Goal: Use online tool/utility: Utilize a website feature to perform a specific function

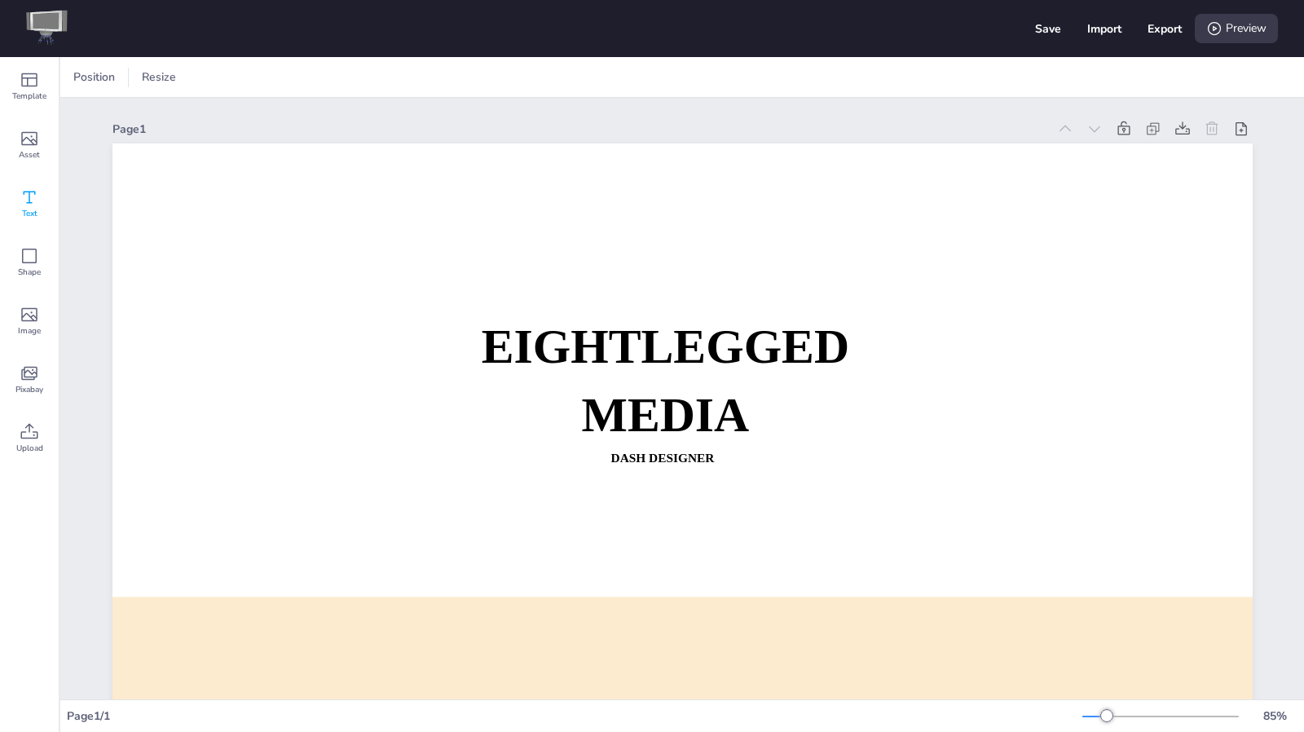
click at [52, 204] on div "Text" at bounding box center [29, 203] width 59 height 59
click at [24, 92] on span "Template" at bounding box center [29, 96] width 34 height 13
click at [33, 142] on icon at bounding box center [30, 139] width 20 height 20
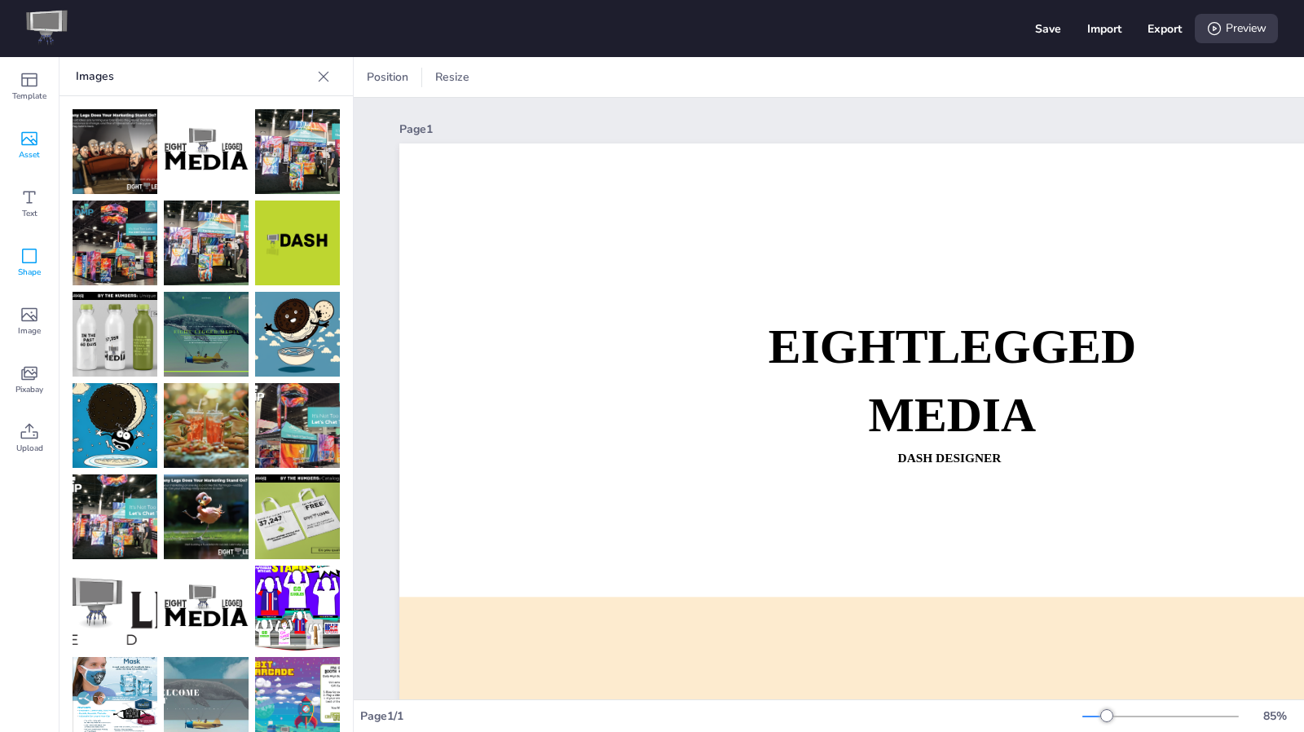
click at [31, 258] on icon at bounding box center [30, 256] width 20 height 20
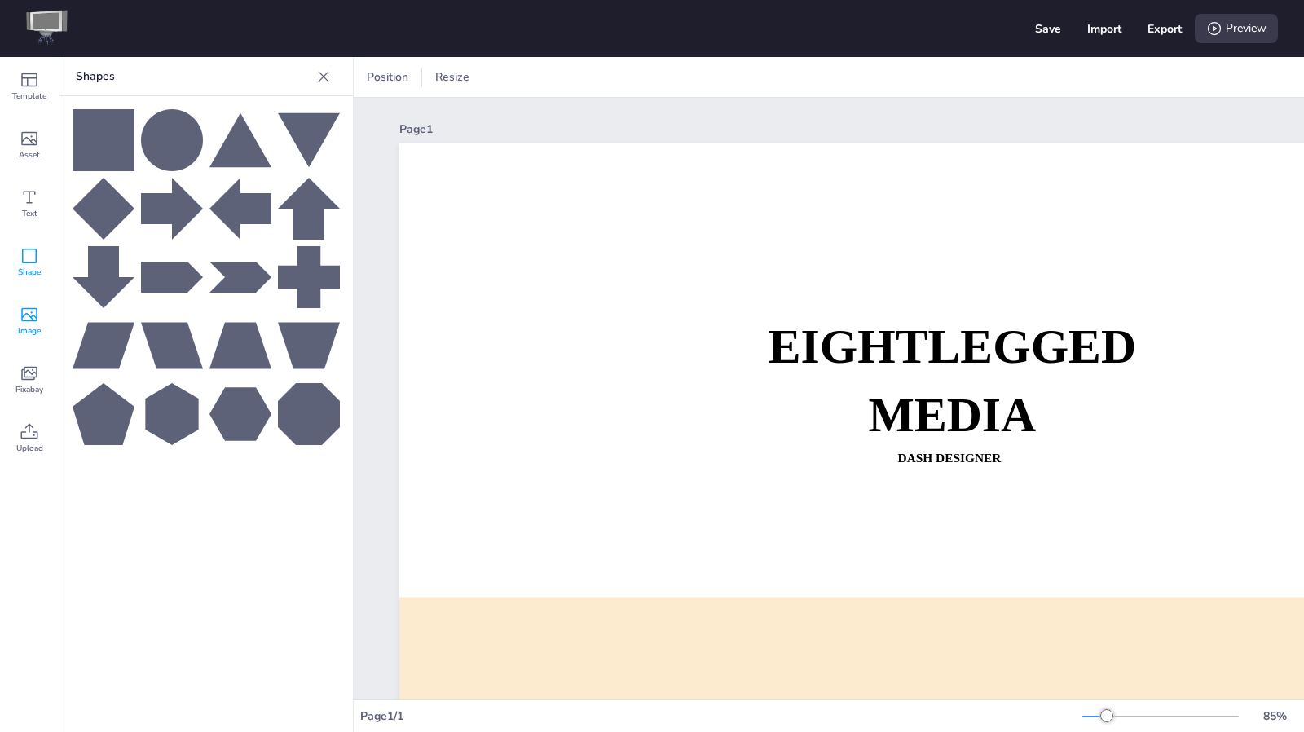
click at [29, 320] on icon at bounding box center [30, 315] width 20 height 20
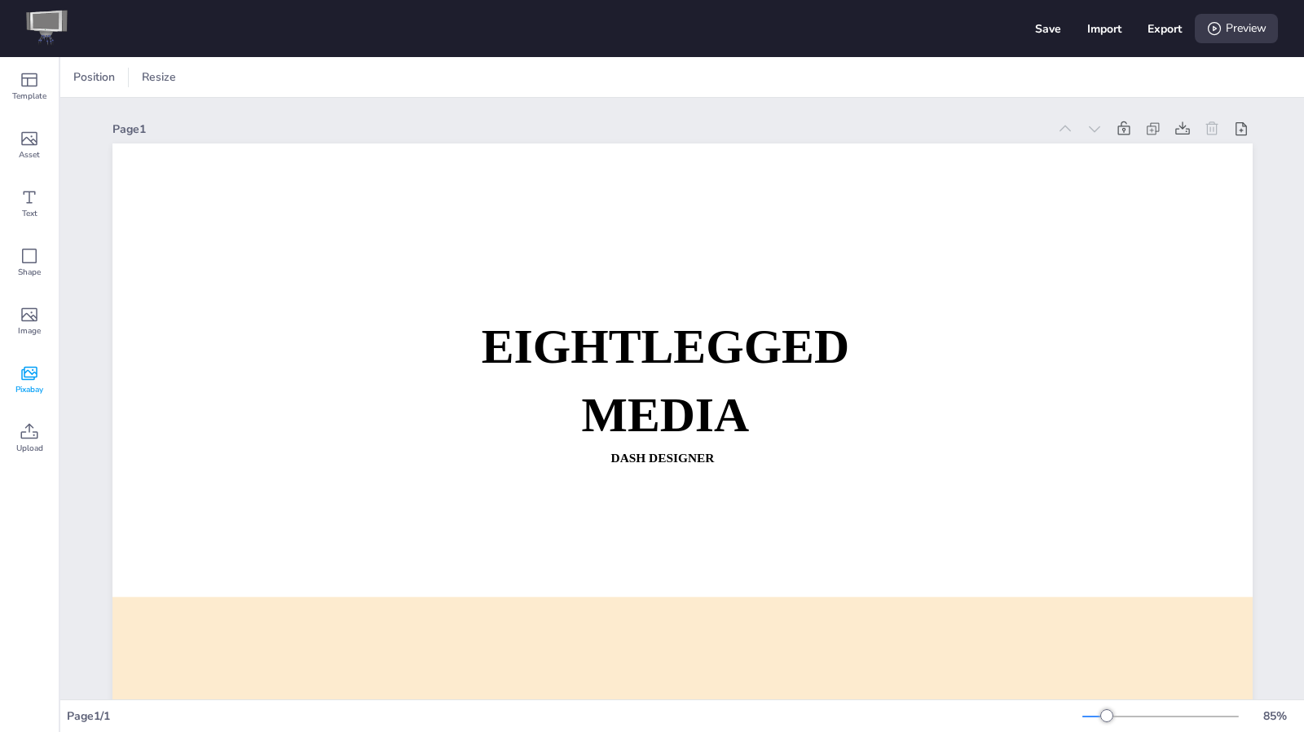
click at [29, 373] on icon at bounding box center [30, 374] width 20 height 20
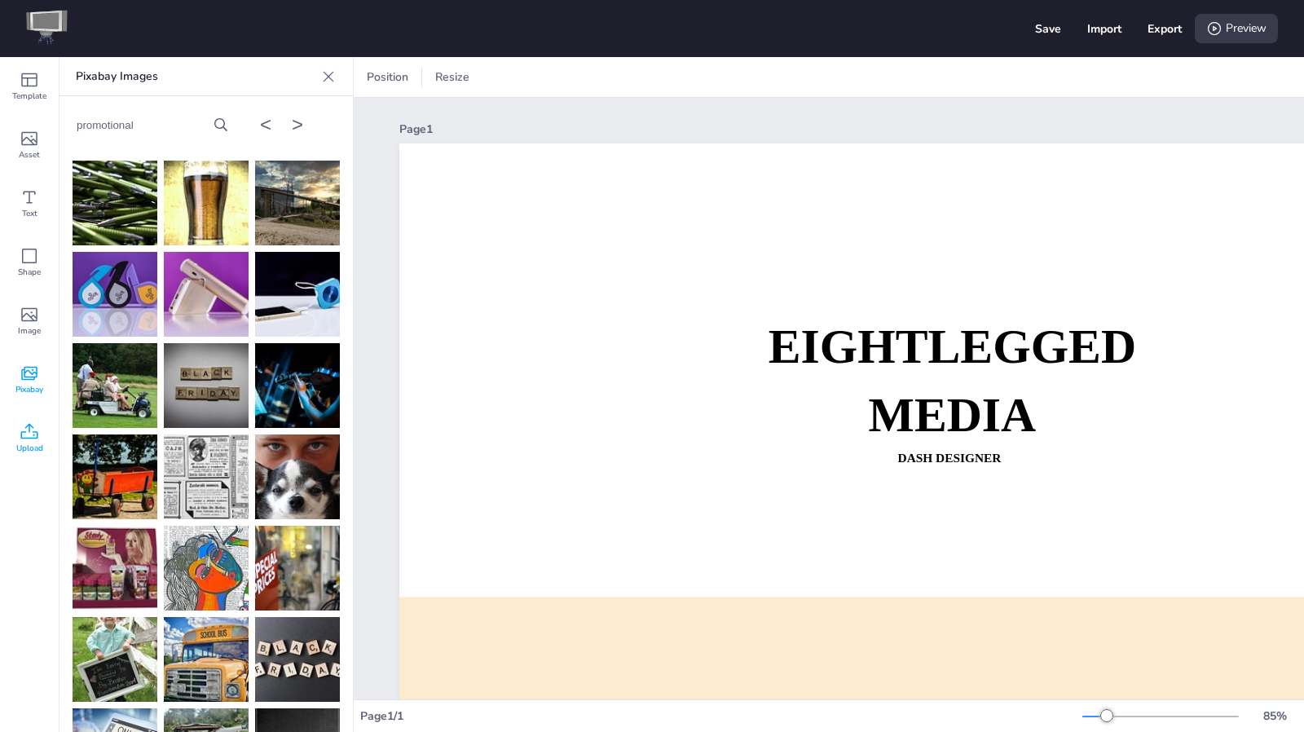
click at [26, 432] on icon at bounding box center [29, 430] width 17 height 15
